Goal: Feedback & Contribution: Leave review/rating

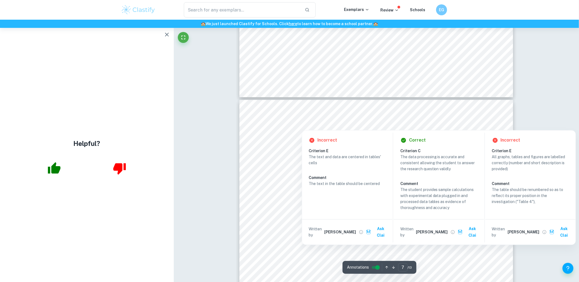
scroll to position [2127, 0]
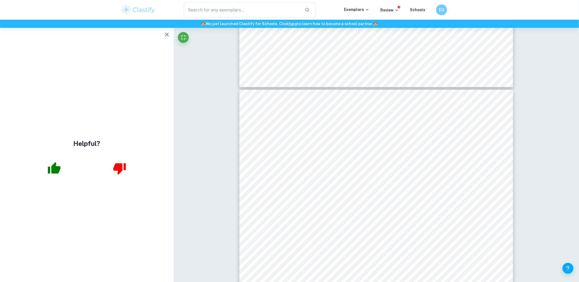
click at [165, 31] on icon "button" at bounding box center [167, 34] width 7 height 7
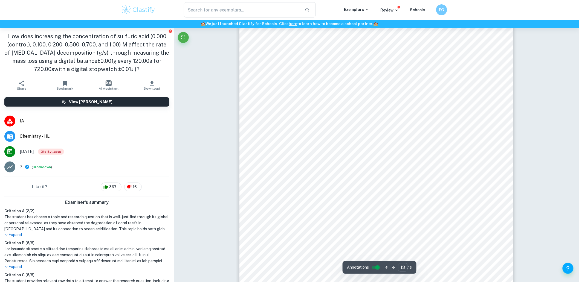
scroll to position [4434, 0]
type input "12"
